Goal: Task Accomplishment & Management: Manage account settings

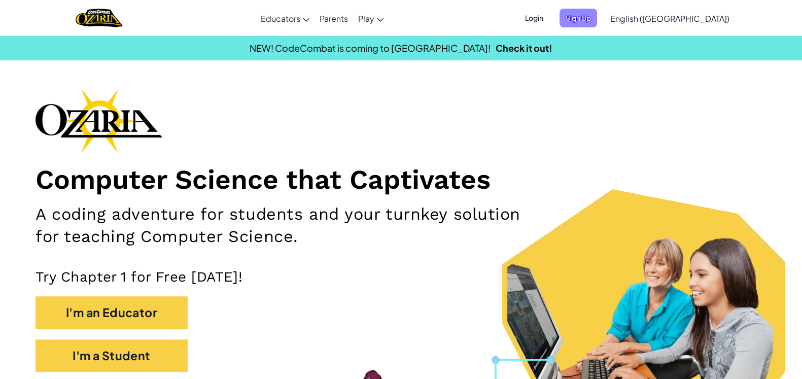
click at [549, 20] on span "Login" at bounding box center [534, 18] width 30 height 19
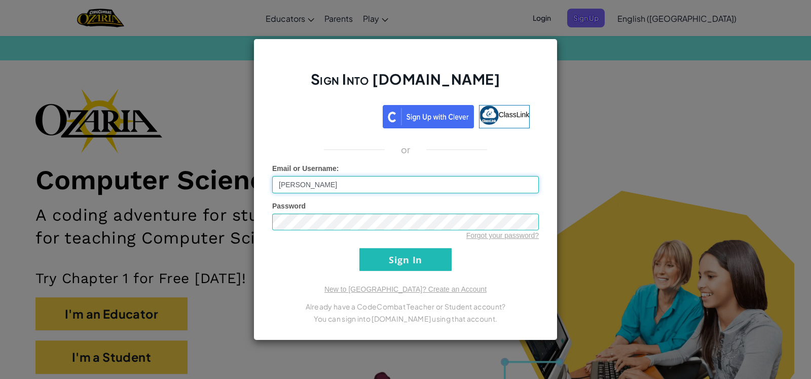
click at [420, 180] on input "[PERSON_NAME]" at bounding box center [405, 184] width 267 height 17
type input "Y"
type input "[EMAIL_ADDRESS][DOMAIN_NAME]"
click at [360, 248] on input "Sign In" at bounding box center [406, 259] width 92 height 23
